Goal: Information Seeking & Learning: Learn about a topic

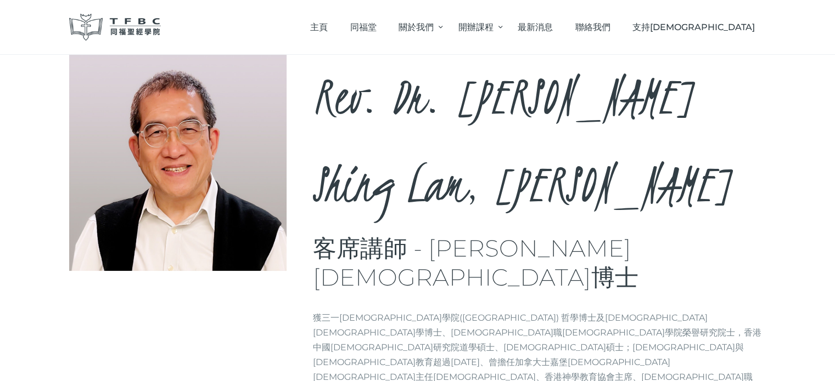
scroll to position [54, 0]
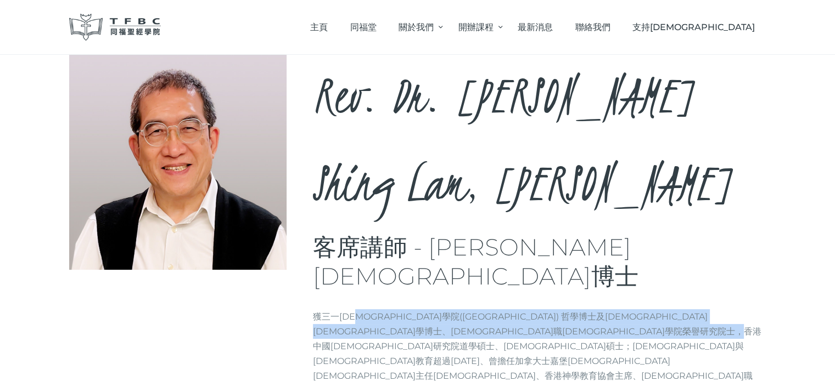
drag, startPoint x: 363, startPoint y: 187, endPoint x: 444, endPoint y: 231, distance: 91.6
click at [444, 231] on div "Rev. Dr. [PERSON_NAME], [PERSON_NAME] 客席講師 - [PERSON_NAME][DEMOGRAPHIC_DATA]博士 …" at bounding box center [539, 230] width 453 height 356
click at [444, 310] on p "獲三一[DEMOGRAPHIC_DATA]學院([GEOGRAPHIC_DATA]) 哲學博士及[DEMOGRAPHIC_DATA][DEMOGRAPHIC_…" at bounding box center [539, 354] width 453 height 89
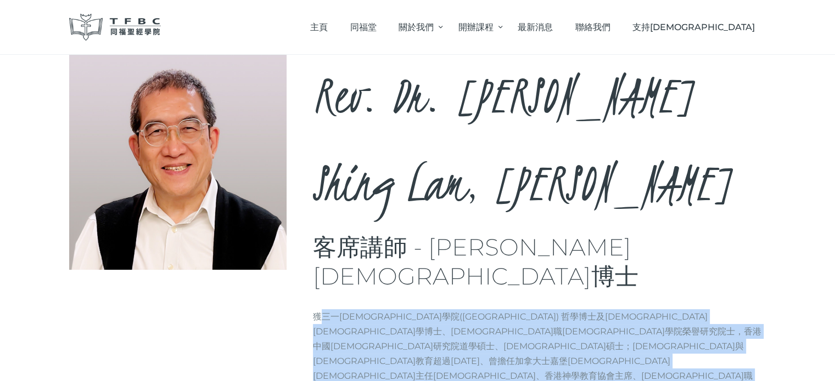
drag, startPoint x: 444, startPoint y: 231, endPoint x: 319, endPoint y: 190, distance: 131.6
click at [319, 190] on div "Rev. Dr. [PERSON_NAME], [PERSON_NAME] 客席講師 - [PERSON_NAME][DEMOGRAPHIC_DATA]博士 …" at bounding box center [539, 230] width 453 height 356
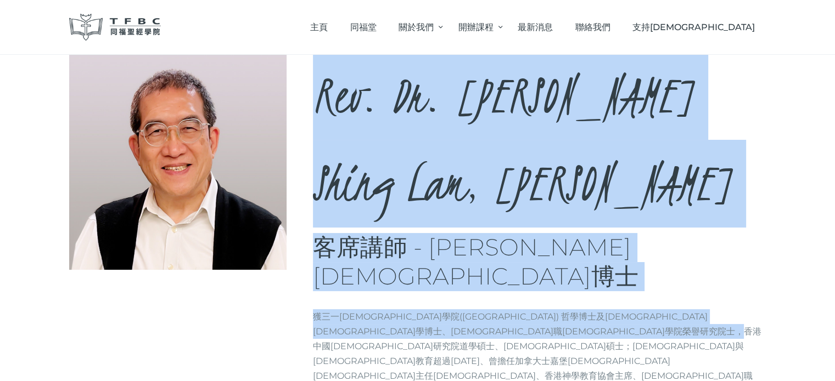
drag, startPoint x: 308, startPoint y: 190, endPoint x: 465, endPoint y: 233, distance: 162.7
click at [465, 233] on div "Rev. Dr. [PERSON_NAME], [PERSON_NAME] 客席講師 - [PERSON_NAME][DEMOGRAPHIC_DATA]博士 …" at bounding box center [417, 230] width 697 height 356
click at [465, 310] on p "獲三一[DEMOGRAPHIC_DATA]學院([GEOGRAPHIC_DATA]) 哲學博士及[DEMOGRAPHIC_DATA][DEMOGRAPHIC_…" at bounding box center [539, 354] width 453 height 89
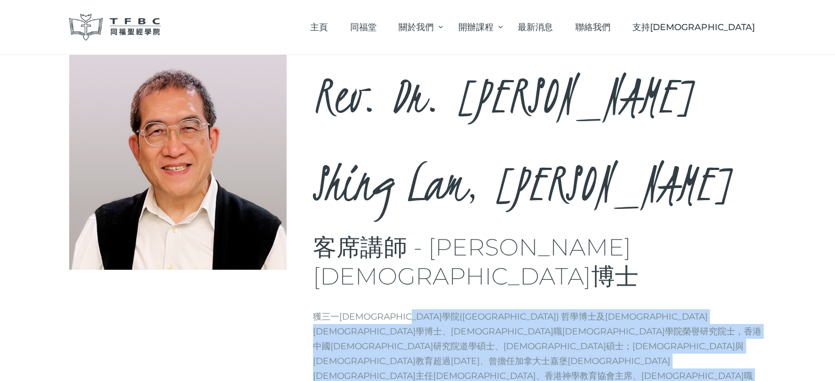
drag, startPoint x: 465, startPoint y: 233, endPoint x: 442, endPoint y: 199, distance: 41.0
click at [442, 310] on p "獲三一[DEMOGRAPHIC_DATA]學院([GEOGRAPHIC_DATA]) 哲學博士及[DEMOGRAPHIC_DATA][DEMOGRAPHIC_…" at bounding box center [539, 354] width 453 height 89
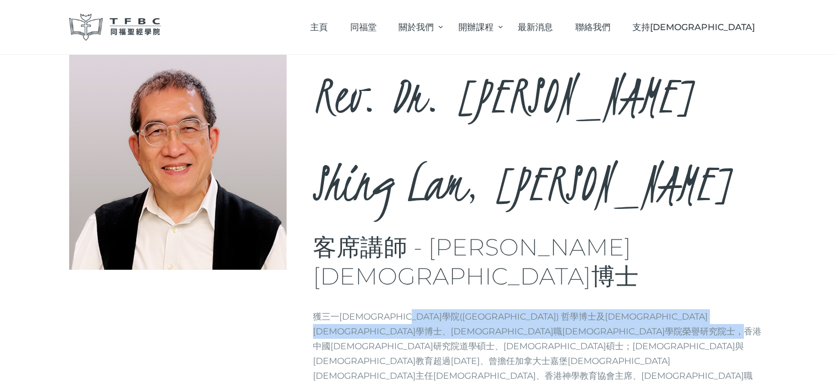
drag, startPoint x: 442, startPoint y: 199, endPoint x: 435, endPoint y: 234, distance: 35.8
click at [435, 310] on p "獲三一[DEMOGRAPHIC_DATA]學院([GEOGRAPHIC_DATA]) 哲學博士及[DEMOGRAPHIC_DATA][DEMOGRAPHIC_…" at bounding box center [539, 354] width 453 height 89
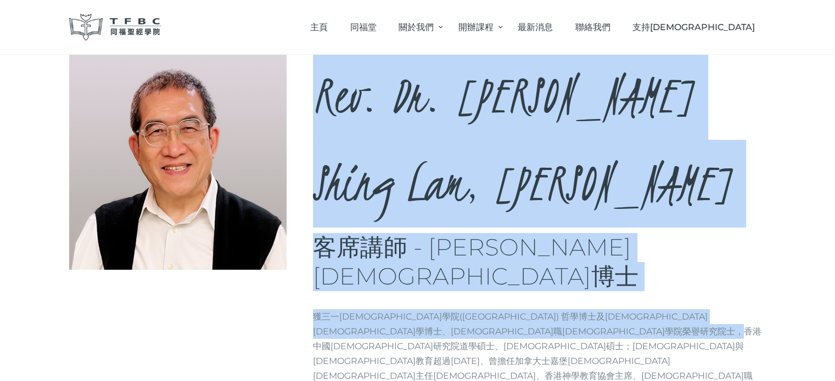
drag, startPoint x: 435, startPoint y: 234, endPoint x: 311, endPoint y: 200, distance: 128.2
click at [311, 200] on div "Rev. Dr. [PERSON_NAME], [PERSON_NAME] 客席講師 - [PERSON_NAME][DEMOGRAPHIC_DATA]博士 …" at bounding box center [417, 230] width 697 height 356
click at [311, 200] on div at bounding box center [191, 161] width 244 height 218
drag, startPoint x: 312, startPoint y: 203, endPoint x: 475, endPoint y: 243, distance: 168.0
click at [475, 243] on div "Rev. Dr. [PERSON_NAME], [PERSON_NAME] 客席講師 - [PERSON_NAME][DEMOGRAPHIC_DATA]博士 …" at bounding box center [417, 230] width 697 height 356
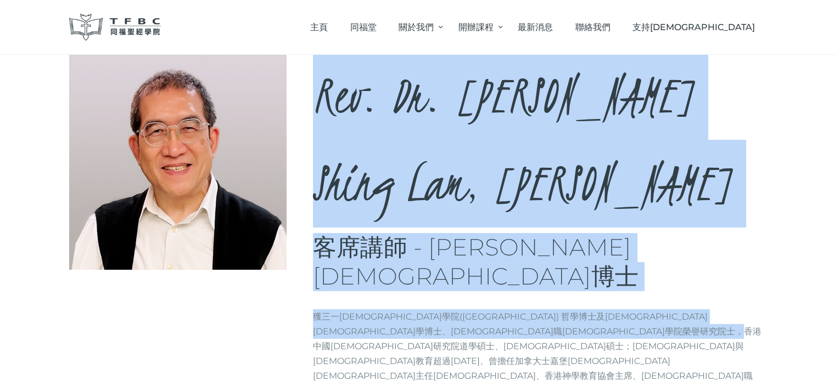
click at [475, 243] on div "Rev. Dr. [PERSON_NAME], [PERSON_NAME] 客席講師 - [PERSON_NAME][DEMOGRAPHIC_DATA]博士 …" at bounding box center [539, 230] width 453 height 356
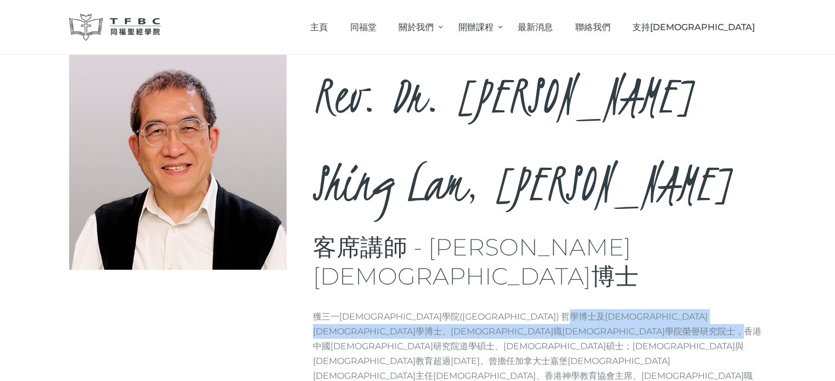
drag, startPoint x: 474, startPoint y: 243, endPoint x: 557, endPoint y: 188, distance: 99.9
click at [557, 188] on div "Rev. Dr. [PERSON_NAME], [PERSON_NAME] 客席講師 - [PERSON_NAME][DEMOGRAPHIC_DATA]博士 …" at bounding box center [539, 230] width 453 height 356
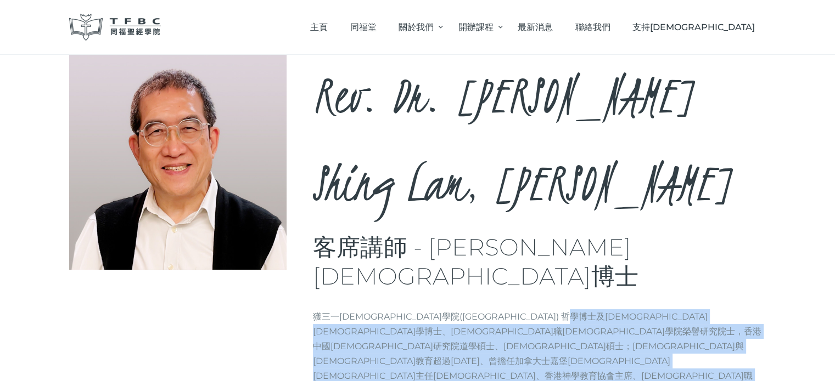
drag, startPoint x: 557, startPoint y: 188, endPoint x: 497, endPoint y: 234, distance: 76.0
click at [497, 234] on div "Rev. Dr. [PERSON_NAME], [PERSON_NAME] 客席講師 - [PERSON_NAME][DEMOGRAPHIC_DATA]博士 …" at bounding box center [539, 230] width 453 height 356
click at [497, 310] on p "獲三一[DEMOGRAPHIC_DATA]學院([GEOGRAPHIC_DATA]) 哲學博士及[DEMOGRAPHIC_DATA][DEMOGRAPHIC_…" at bounding box center [539, 354] width 453 height 89
